Goal: Task Accomplishment & Management: Manage account settings

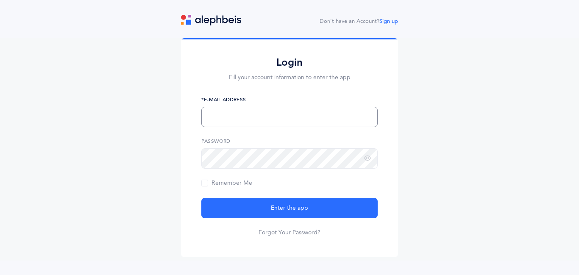
click at [260, 114] on input "text" at bounding box center [289, 117] width 176 height 20
type input "m"
click at [301, 233] on link "Forgot Your Password?" at bounding box center [290, 233] width 62 height 8
click at [240, 114] on input "mrisper@aol.com" at bounding box center [289, 117] width 176 height 20
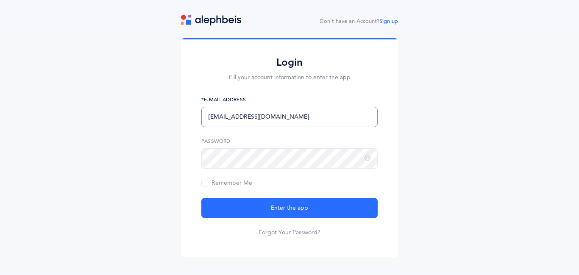
click at [240, 114] on input "mrisper@aol.com" at bounding box center [289, 117] width 176 height 20
click at [274, 233] on link "Forgot Your Password?" at bounding box center [290, 233] width 62 height 8
click at [265, 121] on input "[EMAIL_ADDRESS][DOMAIN_NAME]" at bounding box center [289, 117] width 176 height 20
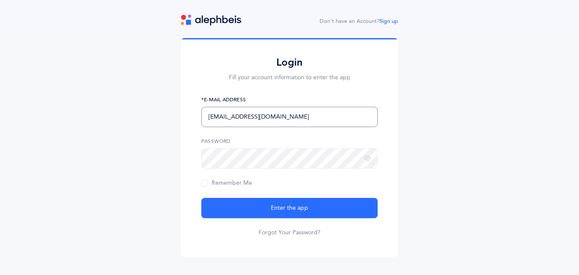
click at [265, 121] on input "[EMAIL_ADDRESS][DOMAIN_NAME]" at bounding box center [289, 117] width 176 height 20
type input "dovbecker@yahoo.com"
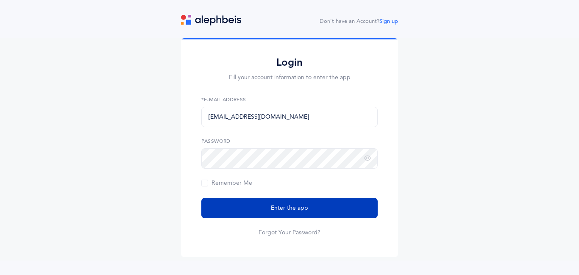
click at [258, 212] on button "Enter the app" at bounding box center [289, 208] width 176 height 20
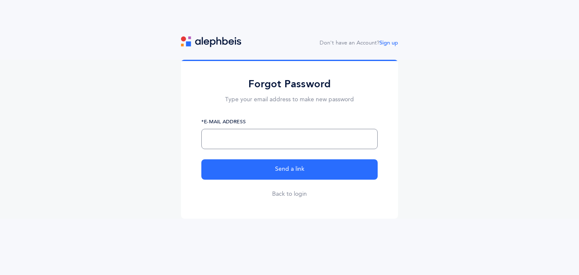
click at [274, 137] on input "text" at bounding box center [289, 139] width 176 height 20
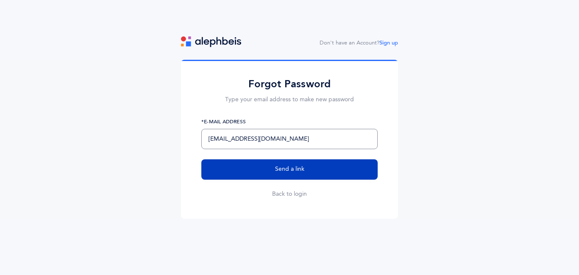
type input "[EMAIL_ADDRESS][DOMAIN_NAME]"
click at [276, 168] on span "Send a link" at bounding box center [289, 169] width 29 height 9
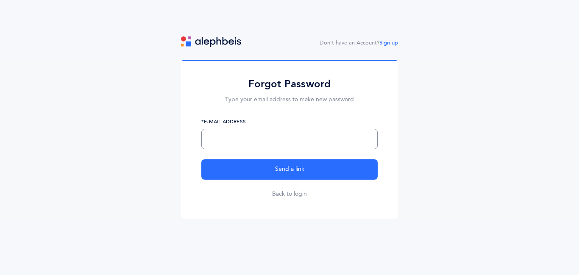
click at [262, 145] on input "text" at bounding box center [289, 139] width 176 height 20
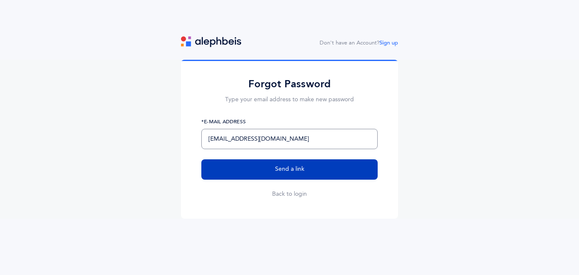
type input "[EMAIL_ADDRESS][DOMAIN_NAME]"
click at [278, 175] on button "Send a link" at bounding box center [289, 169] width 176 height 20
